Goal: Task Accomplishment & Management: Use online tool/utility

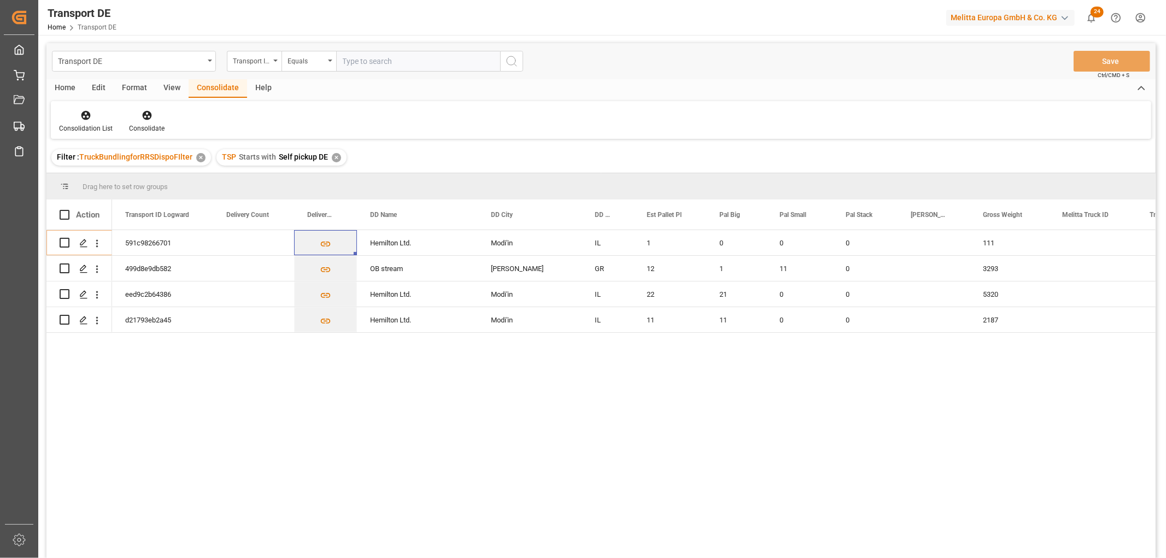
click at [332, 157] on div "✕" at bounding box center [336, 157] width 9 height 9
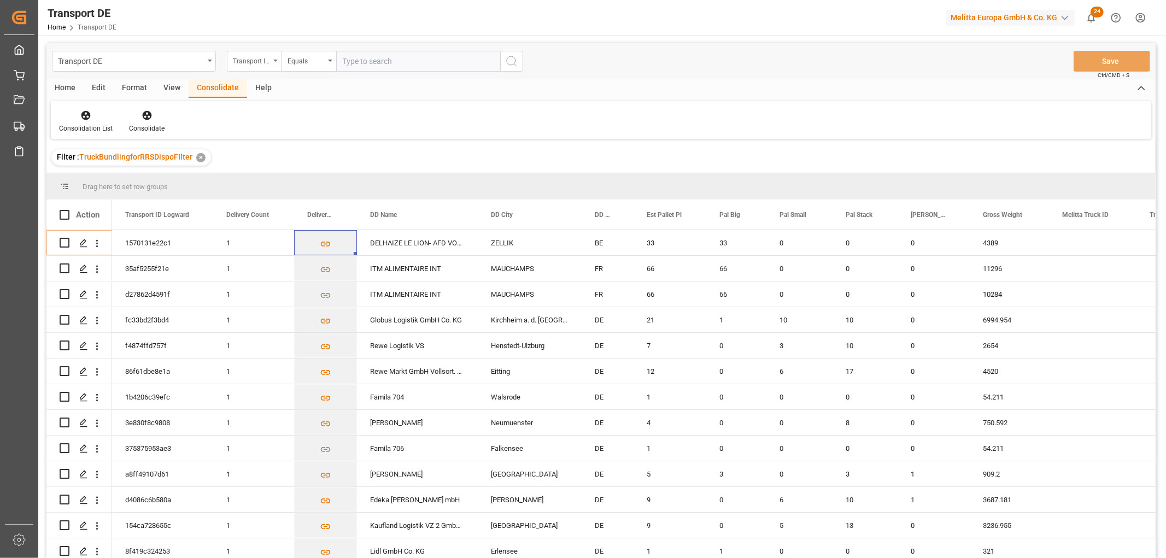
click at [243, 65] on div "Transport ID Logward" at bounding box center [251, 60] width 37 height 13
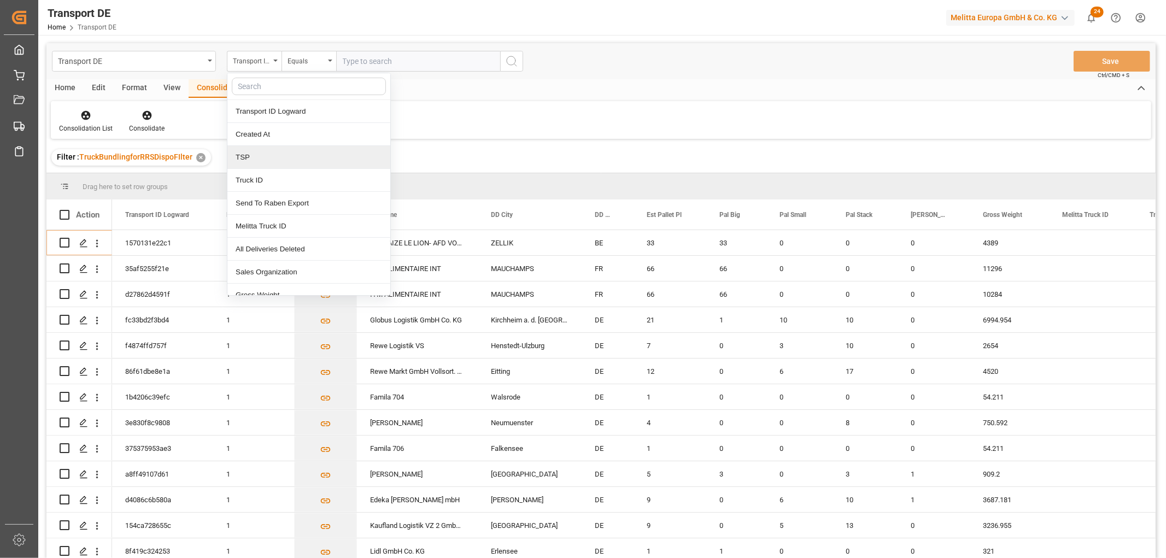
click at [259, 160] on div "TSP" at bounding box center [308, 157] width 163 height 23
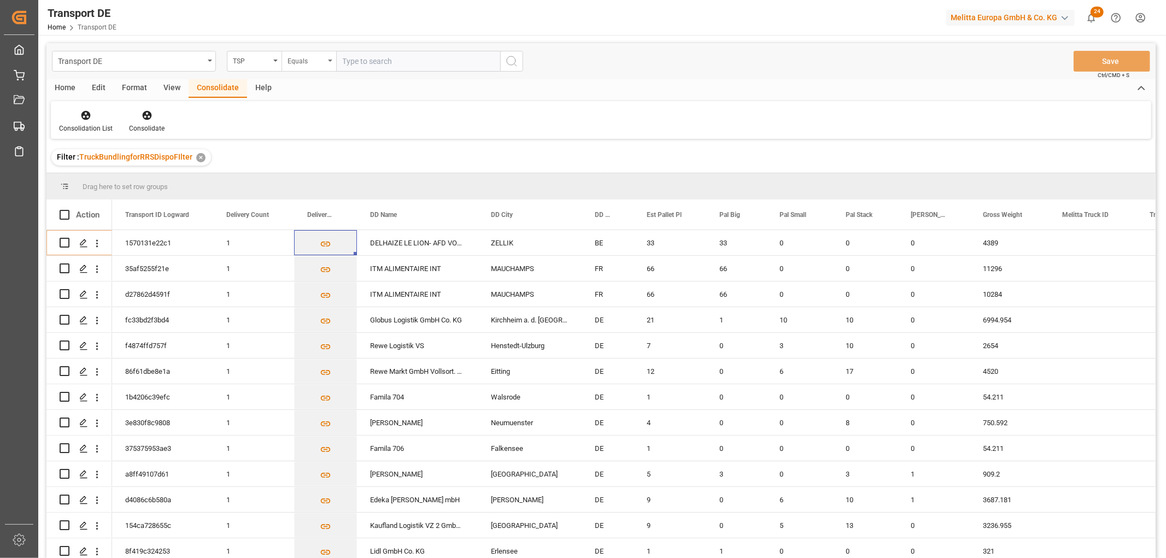
click at [314, 66] on div "Equals" at bounding box center [306, 60] width 37 height 13
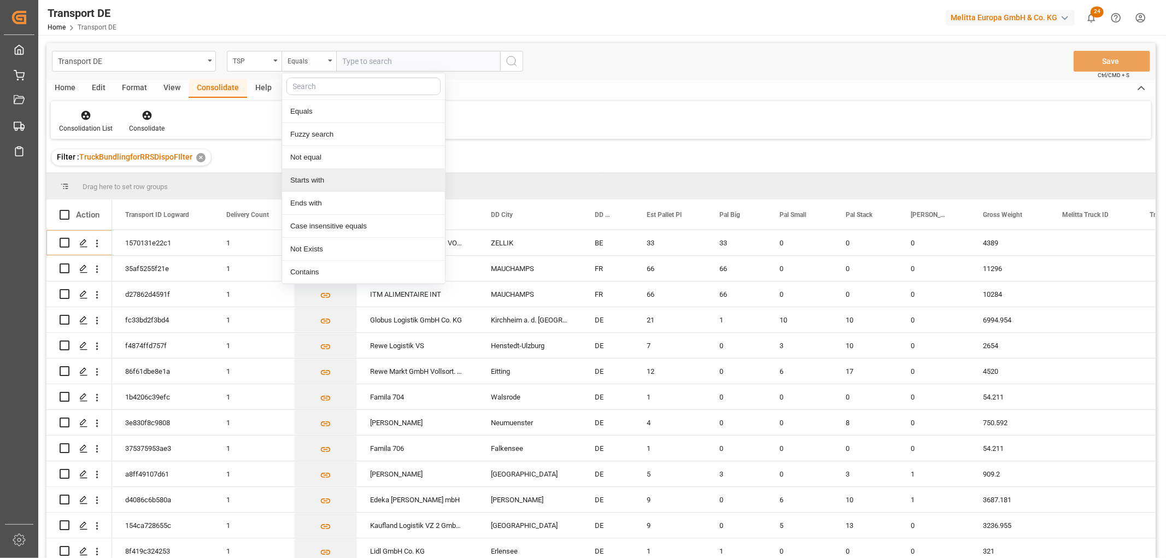
click at [312, 185] on div "Starts with" at bounding box center [363, 180] width 163 height 23
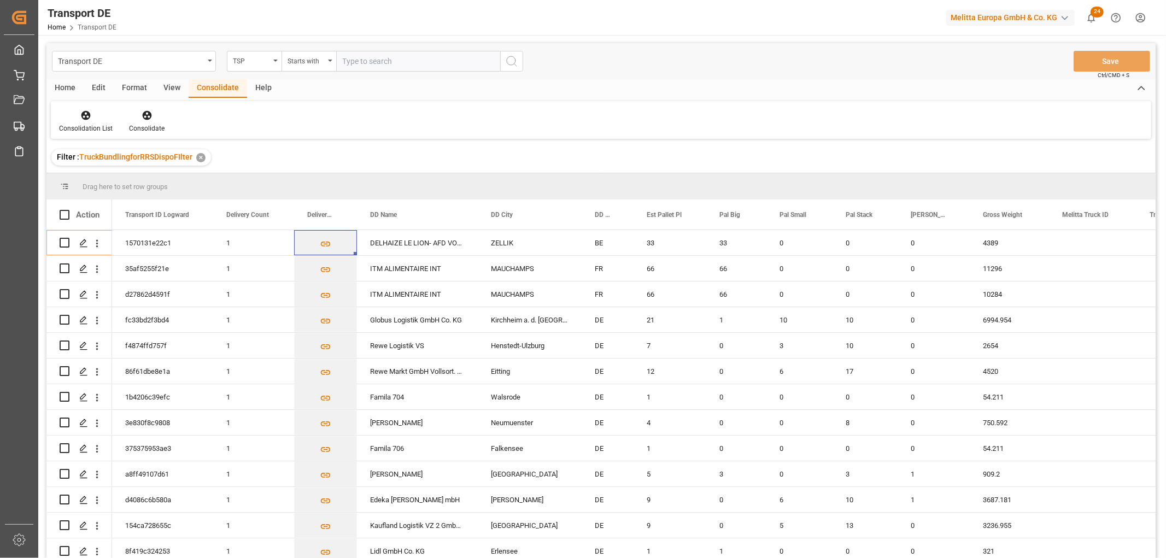
click at [368, 63] on input "text" at bounding box center [418, 61] width 164 height 21
type input "LIT DE"
click at [516, 62] on icon "search button" at bounding box center [511, 61] width 13 height 13
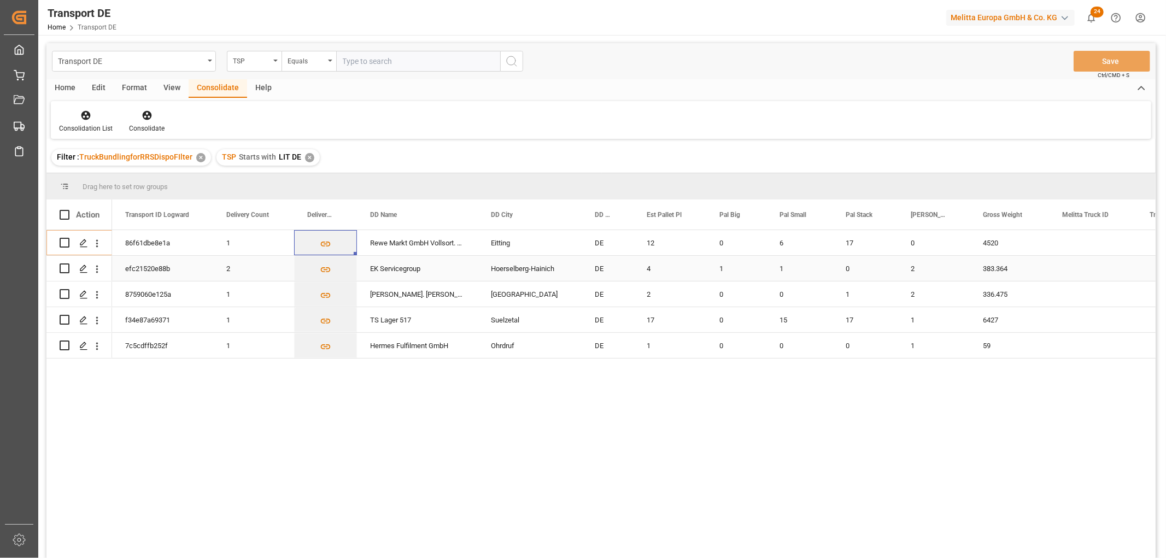
click at [65, 266] on input "Press Space to toggle row selection (unchecked)" at bounding box center [65, 268] width 10 height 10
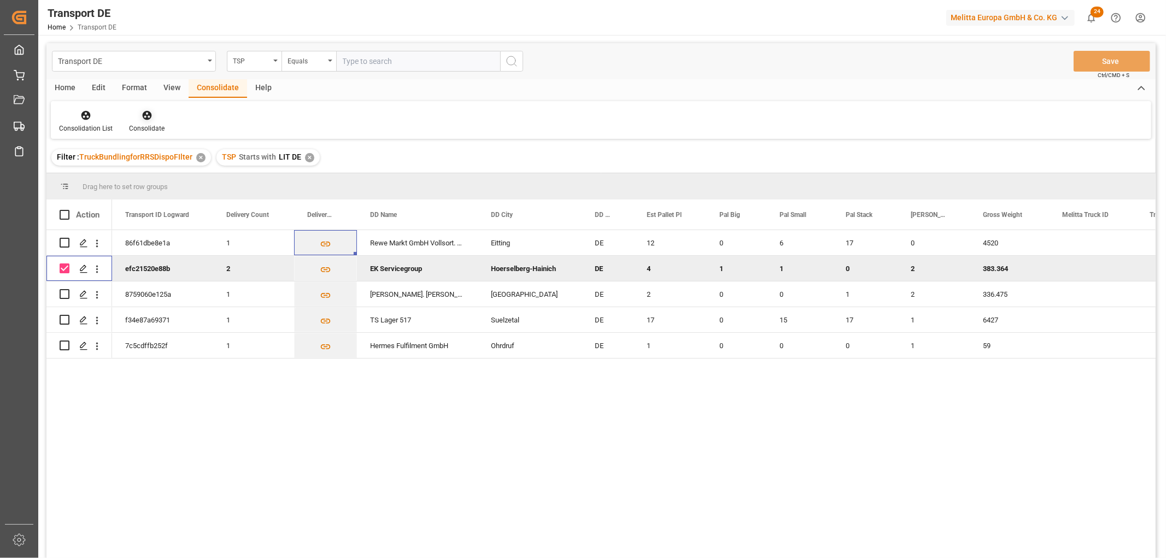
click at [146, 113] on icon at bounding box center [147, 115] width 11 height 11
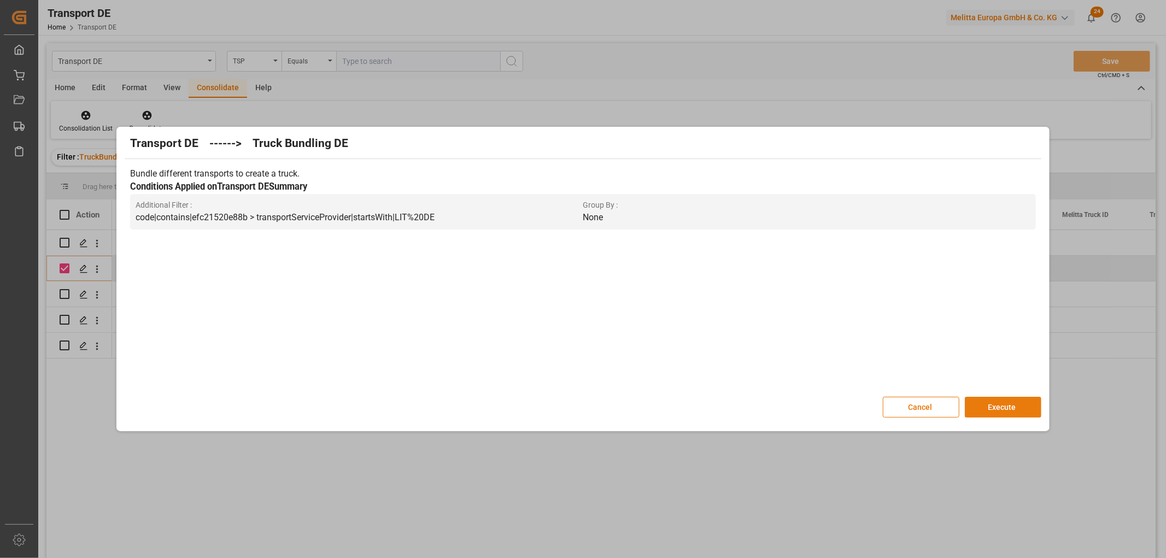
click at [1010, 405] on button "Execute" at bounding box center [1003, 407] width 77 height 21
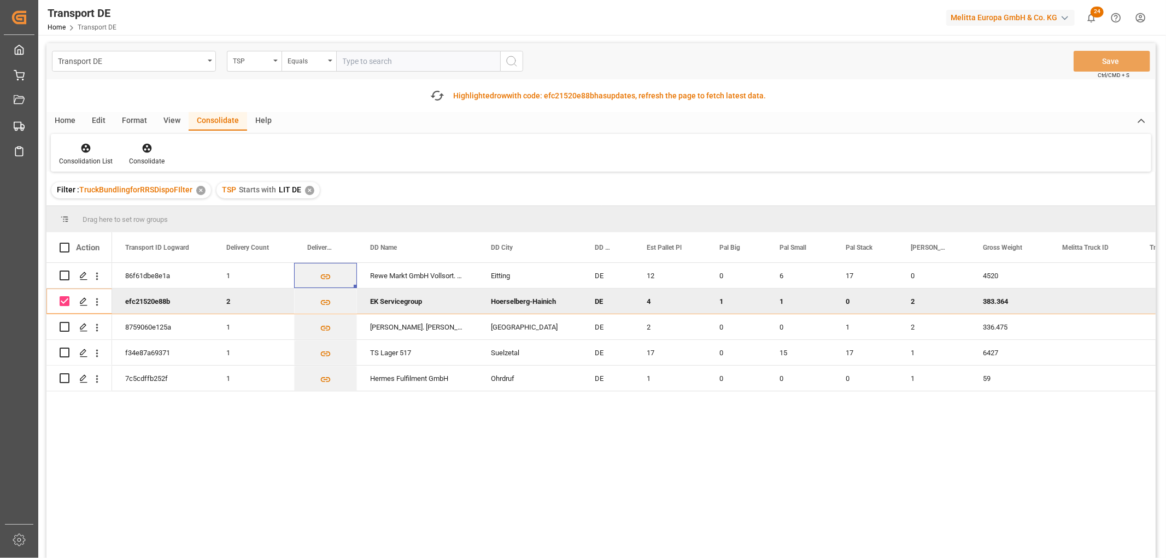
click at [66, 301] on input "Press Space to toggle row selection (checked)" at bounding box center [65, 301] width 10 height 10
checkbox input "false"
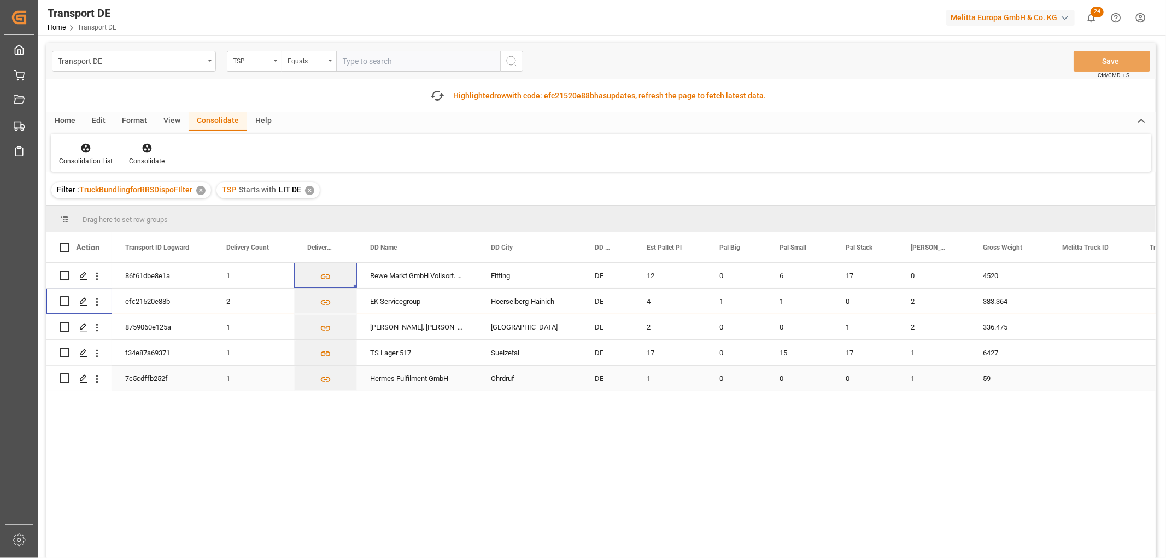
click at [66, 377] on input "Press Space to toggle row selection (unchecked)" at bounding box center [65, 378] width 10 height 10
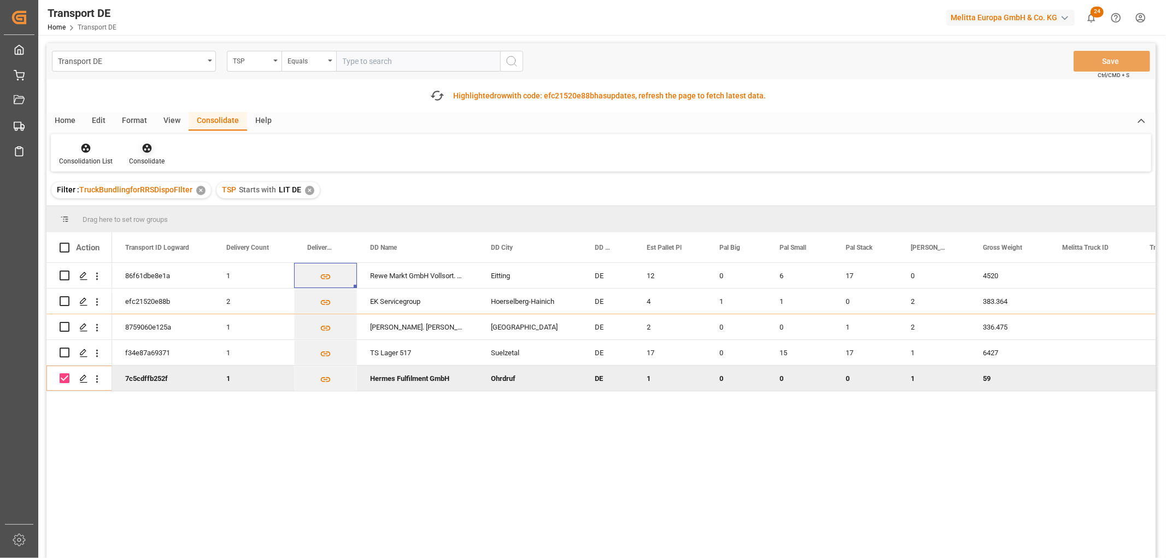
click at [143, 149] on icon at bounding box center [147, 148] width 11 height 11
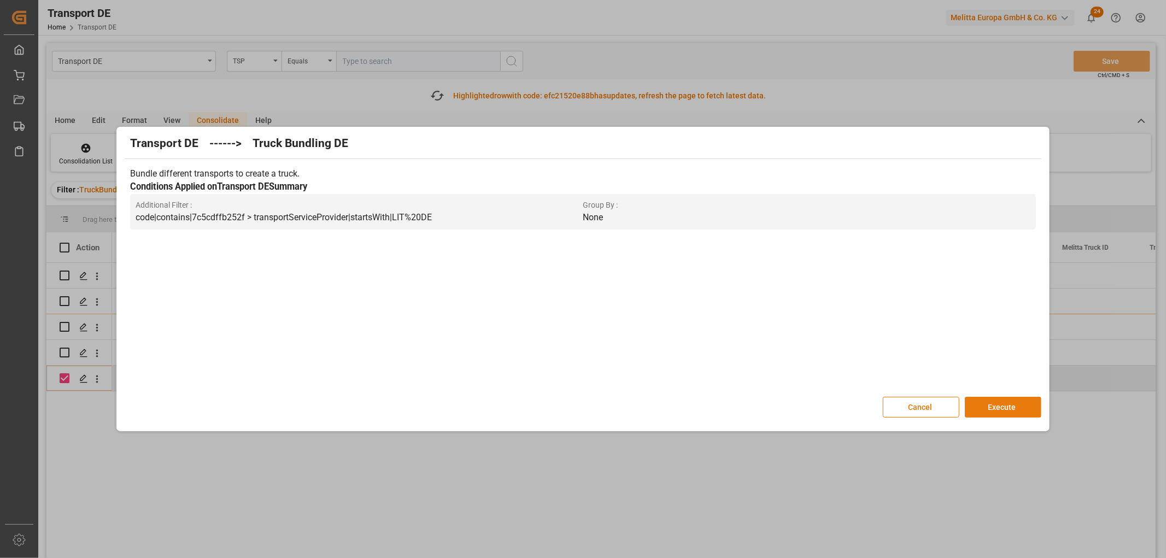
click at [1001, 403] on button "Execute" at bounding box center [1003, 407] width 77 height 21
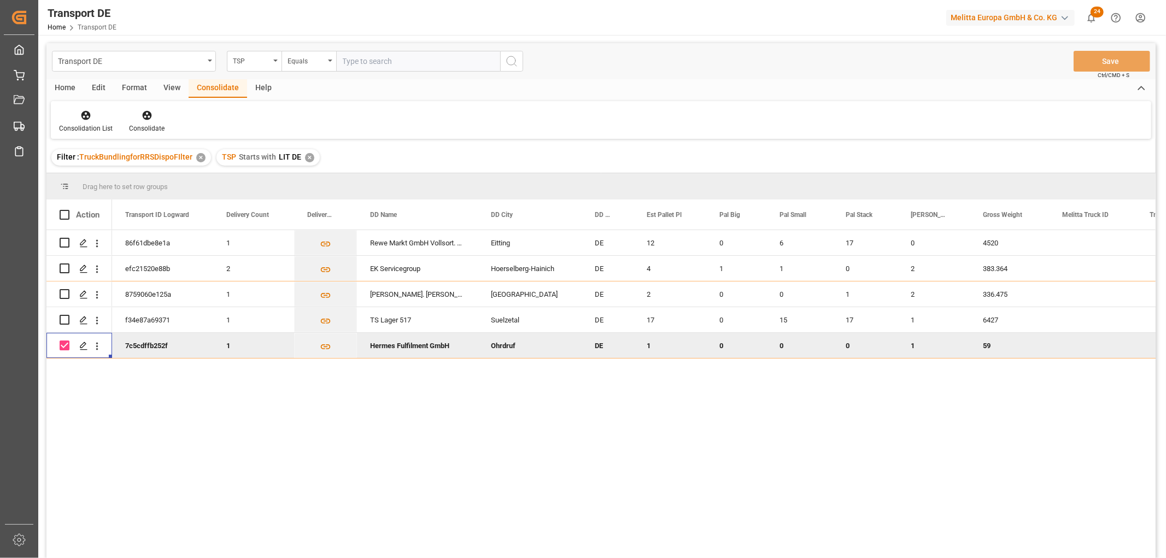
click at [58, 343] on div "Press SPACE to deselect this row." at bounding box center [79, 345] width 66 height 25
click at [66, 348] on input "Press Space to toggle row selection (checked)" at bounding box center [65, 346] width 10 height 10
checkbox input "false"
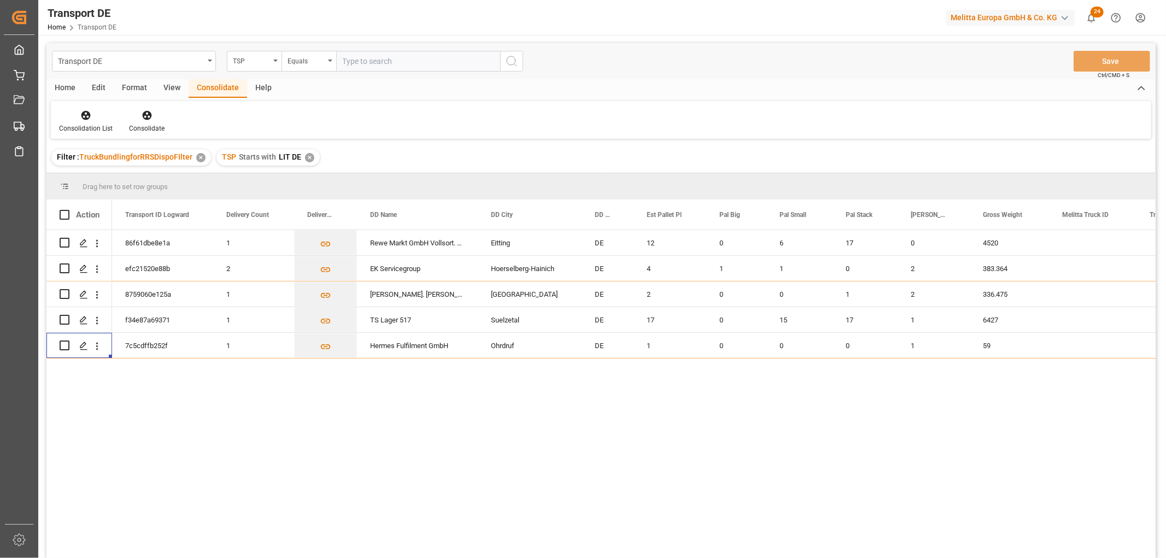
click at [306, 157] on div "✕" at bounding box center [309, 157] width 9 height 9
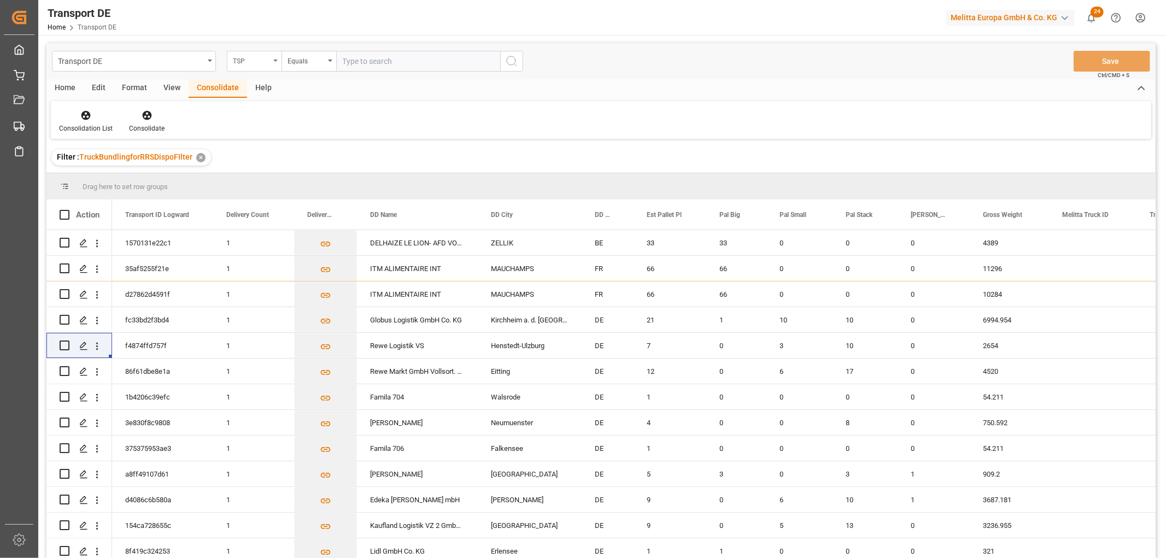
click at [255, 56] on div "TSP" at bounding box center [251, 60] width 37 height 13
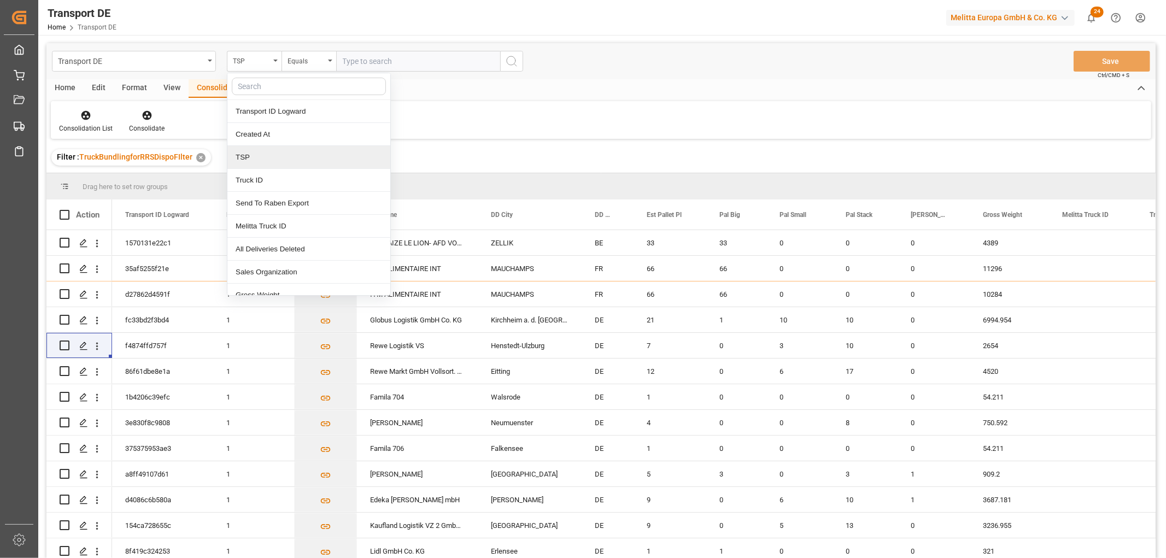
click at [261, 159] on div "TSP" at bounding box center [308, 157] width 163 height 23
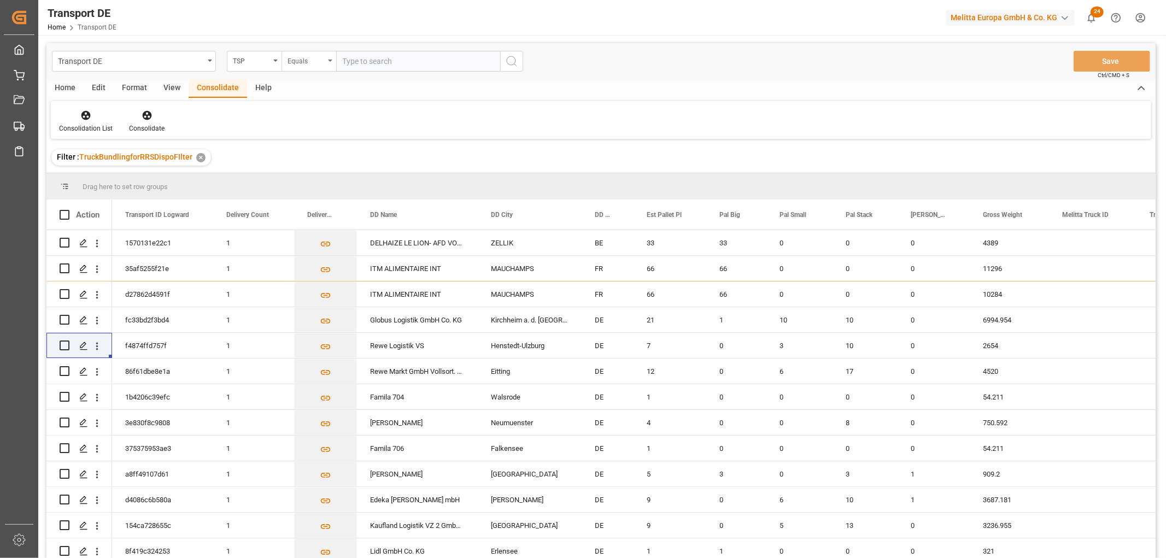
click at [296, 57] on div "Equals" at bounding box center [306, 60] width 37 height 13
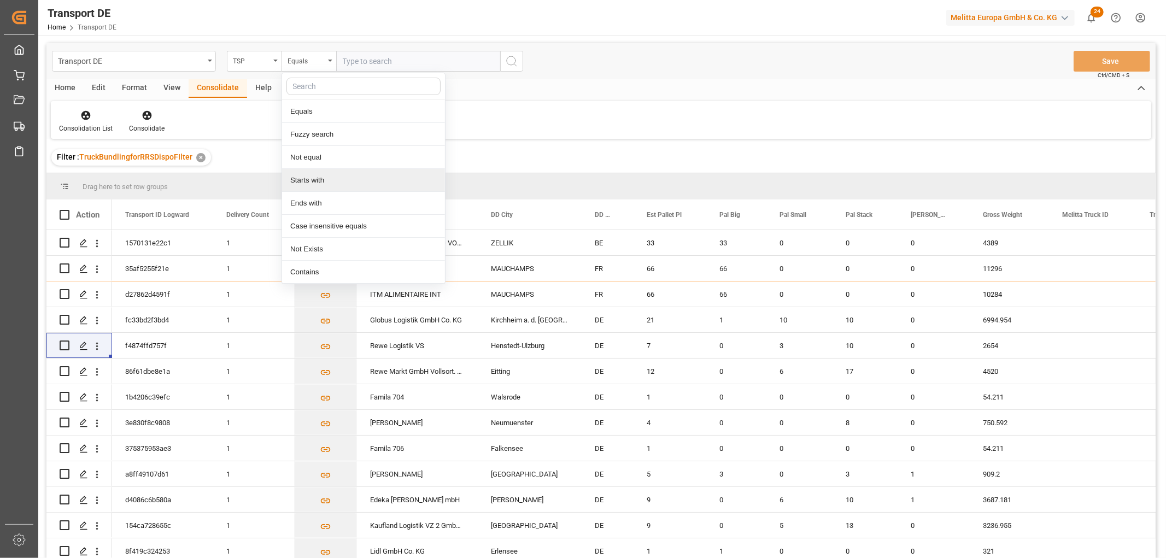
click at [316, 175] on div "Starts with" at bounding box center [363, 180] width 163 height 23
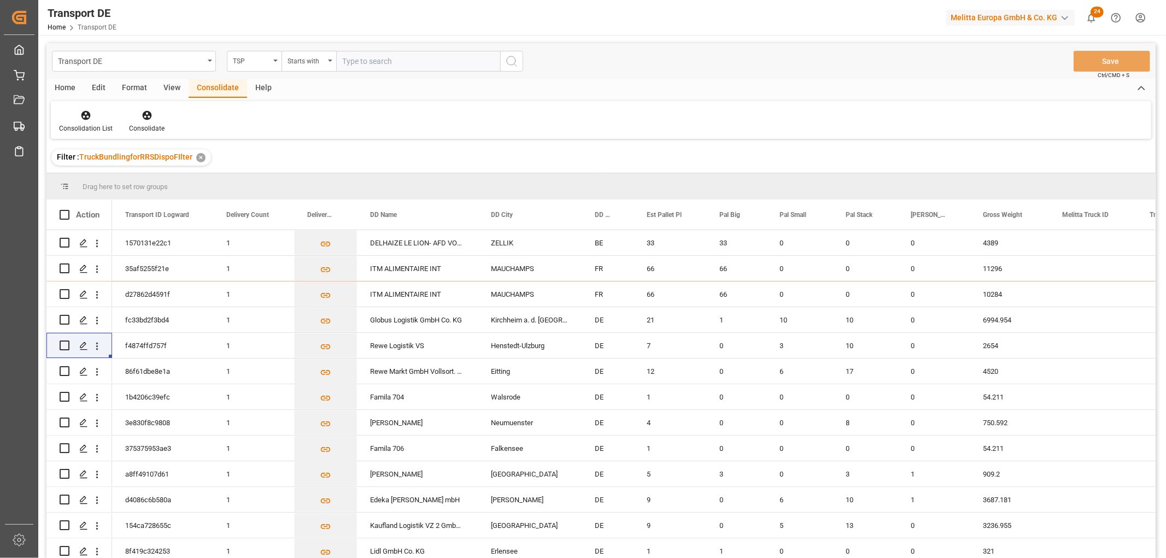
click at [359, 56] on input "text" at bounding box center [418, 61] width 164 height 21
type input "[PERSON_NAME]"
click at [512, 61] on icon "search button" at bounding box center [511, 61] width 13 height 13
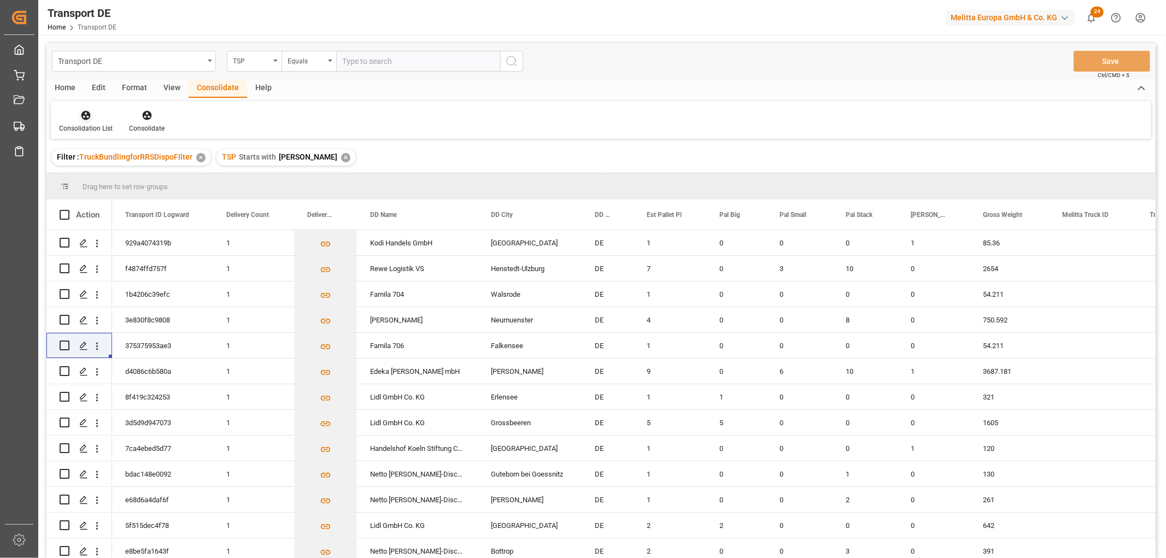
click at [88, 118] on icon at bounding box center [85, 115] width 9 height 9
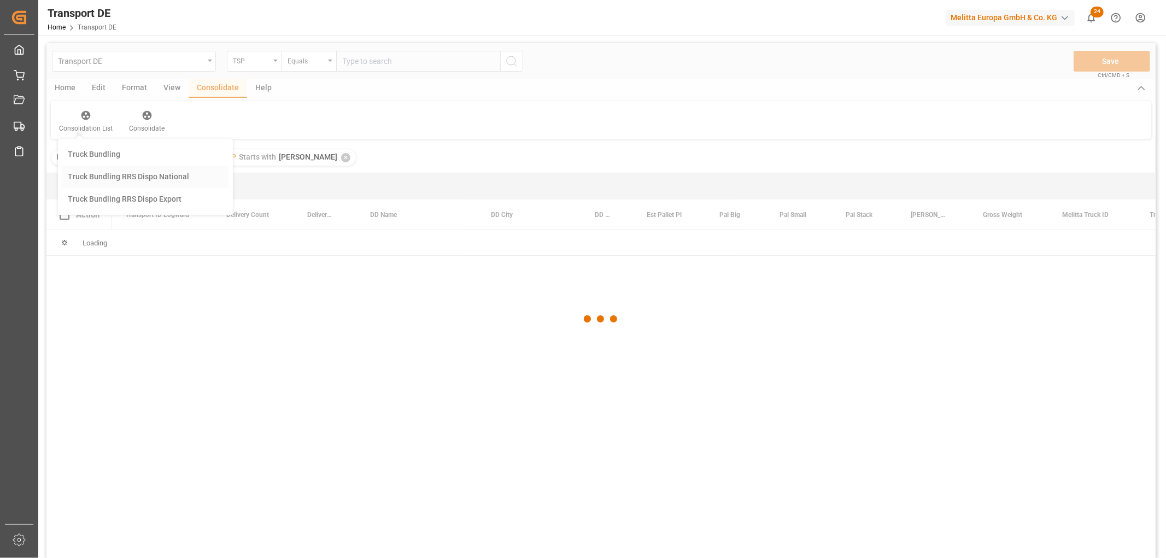
click at [104, 173] on div "Transport DE TSP Equals Save Ctrl/CMD + S Home Edit Format View Consolidate Hel…" at bounding box center [600, 315] width 1109 height 544
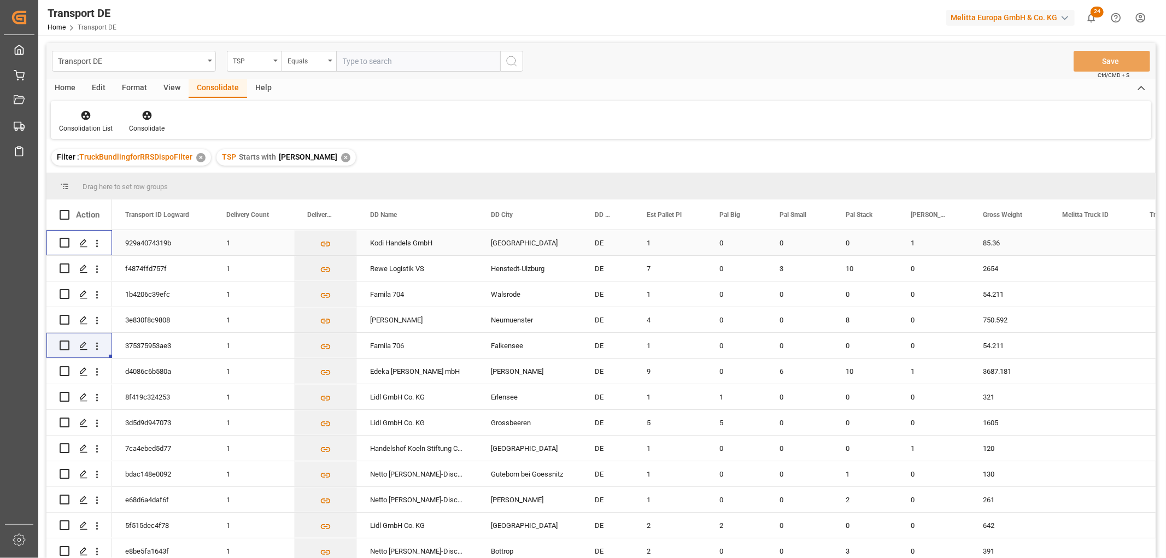
click at [64, 243] on input "Press Space to toggle row selection (unchecked)" at bounding box center [65, 243] width 10 height 10
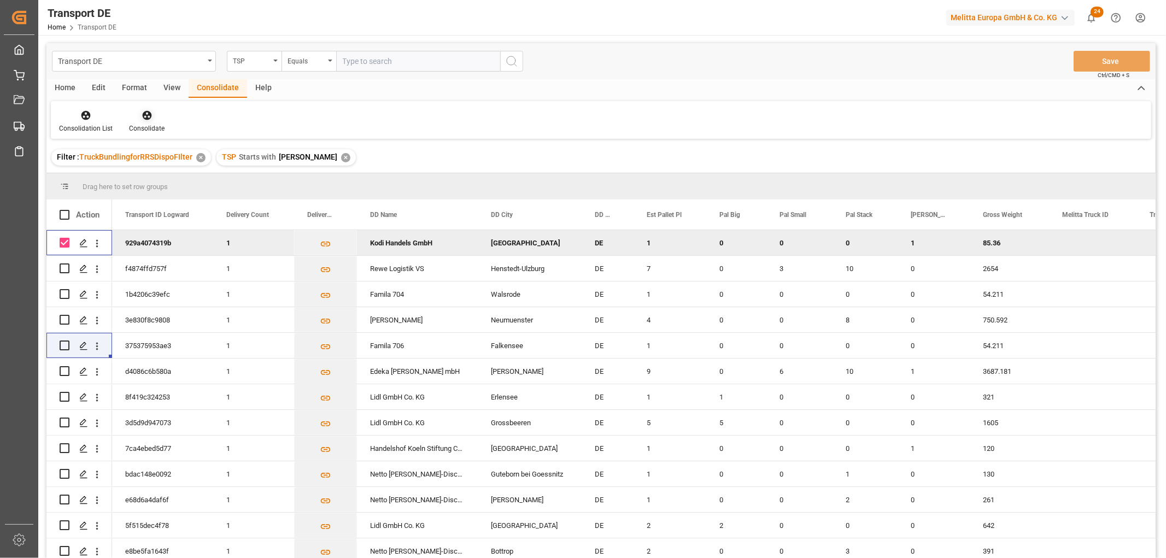
click at [145, 114] on icon at bounding box center [147, 115] width 11 height 11
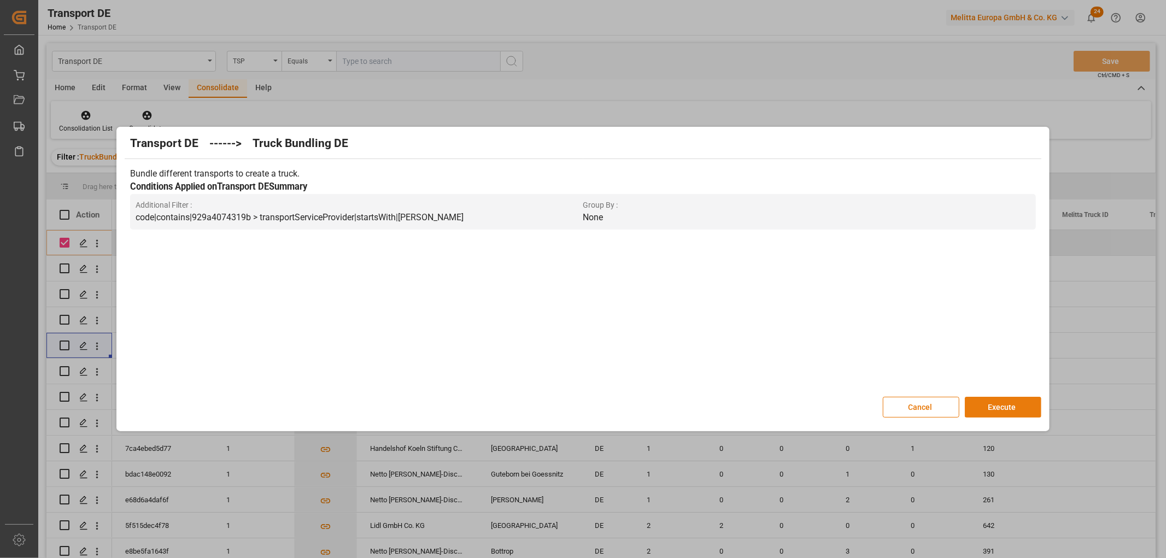
click at [999, 406] on button "Execute" at bounding box center [1003, 407] width 77 height 21
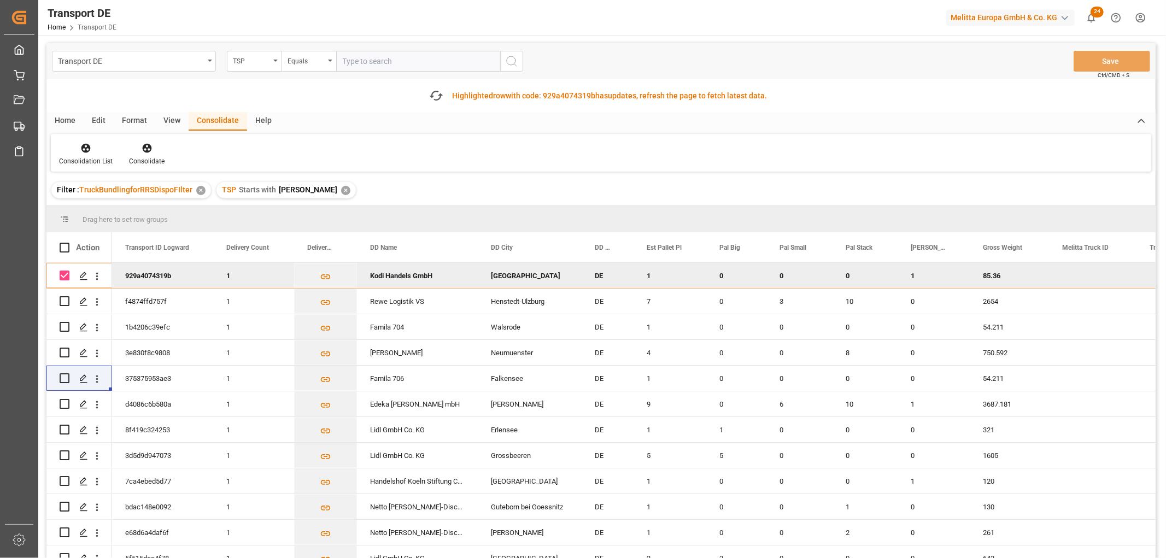
click at [63, 274] on input "Press Space to toggle row selection (checked)" at bounding box center [65, 276] width 10 height 10
checkbox input "false"
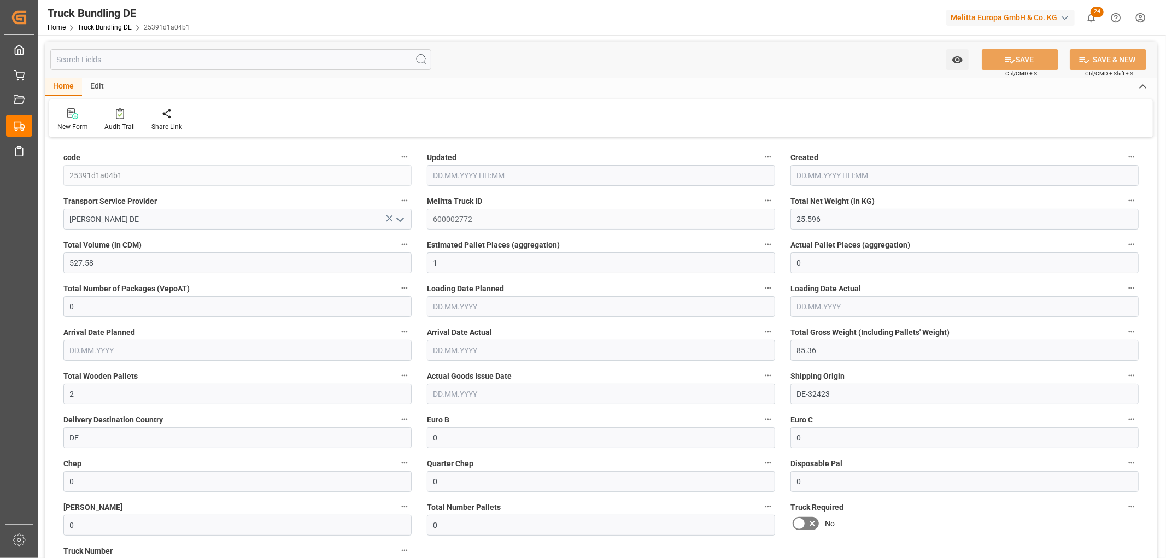
type input "19.09.2025 11:01"
type input "22.09.2025"
type input "24.09.2025"
type input "[DATE]"
